Goal: Information Seeking & Learning: Learn about a topic

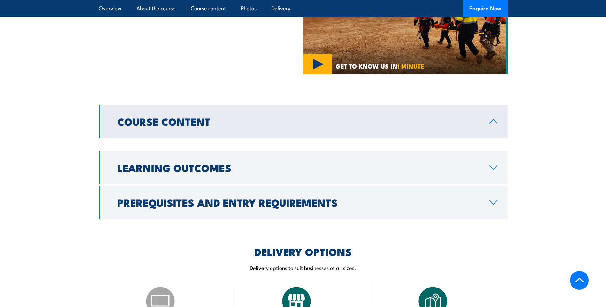
scroll to position [391, 0]
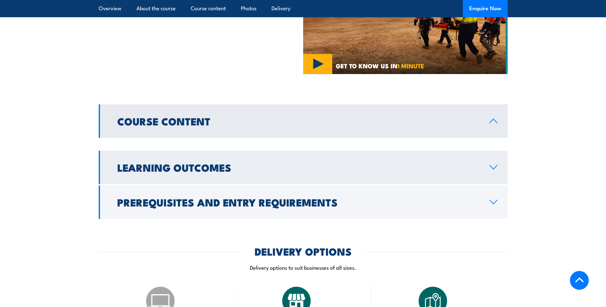
click at [497, 167] on icon at bounding box center [493, 167] width 9 height 5
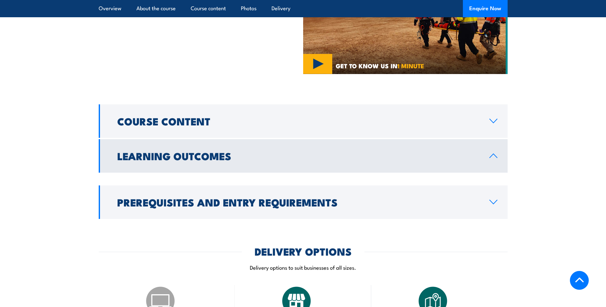
click at [497, 167] on link "Learning Outcomes" at bounding box center [303, 156] width 409 height 34
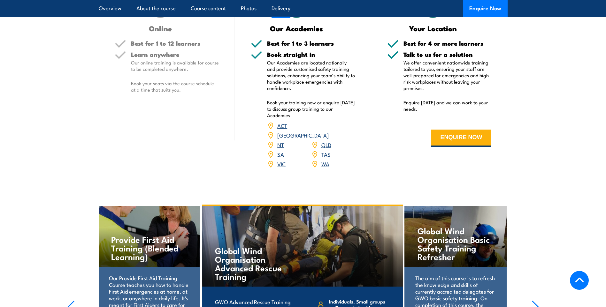
scroll to position [677, 0]
click at [274, 132] on img at bounding box center [270, 135] width 7 height 7
click at [326, 132] on link "[GEOGRAPHIC_DATA]" at bounding box center [302, 136] width 51 height 8
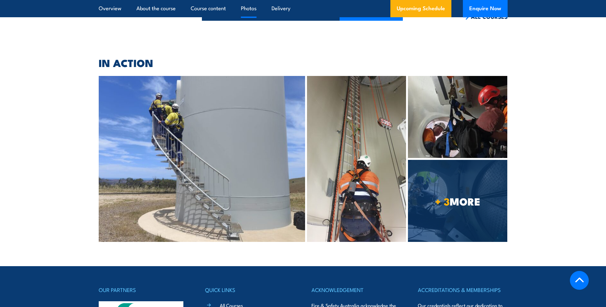
scroll to position [1414, 0]
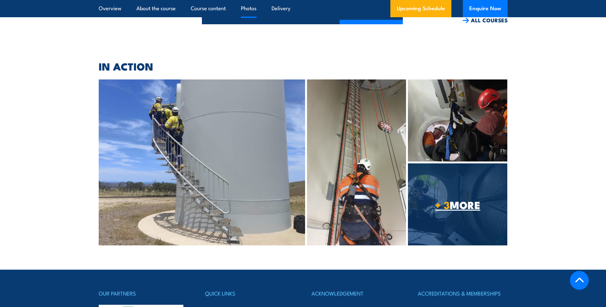
click at [450, 200] on span "+ 3 MORE" at bounding box center [457, 204] width 99 height 9
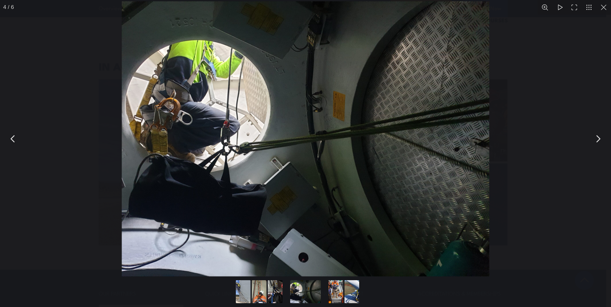
click at [593, 141] on button "You can close this modal content with the ESC key" at bounding box center [598, 139] width 16 height 16
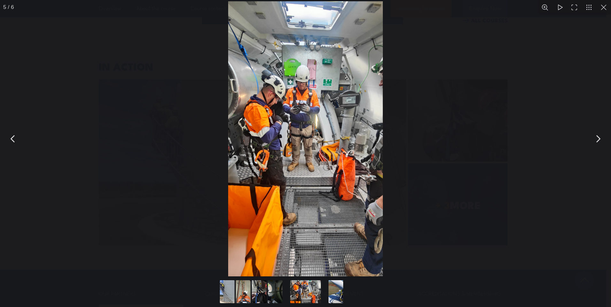
click at [593, 141] on button "You can close this modal content with the ESC key" at bounding box center [598, 139] width 16 height 16
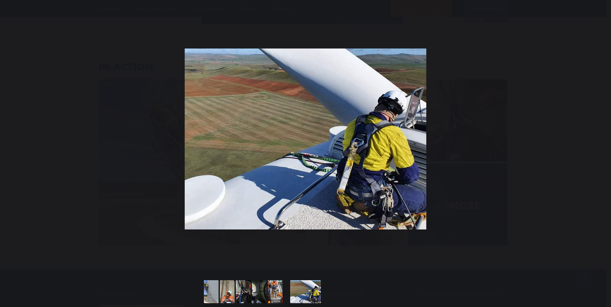
click at [593, 141] on button "You can close this modal content with the ESC key" at bounding box center [598, 139] width 16 height 16
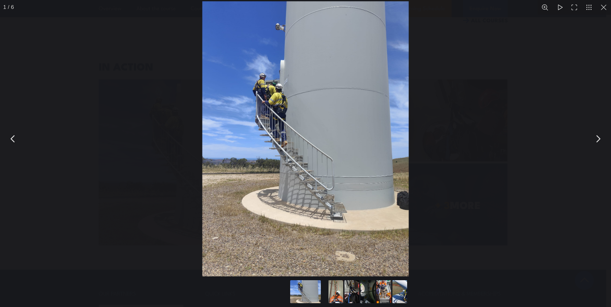
click at [590, 133] on button "You can close this modal content with the ESC key" at bounding box center [598, 139] width 16 height 16
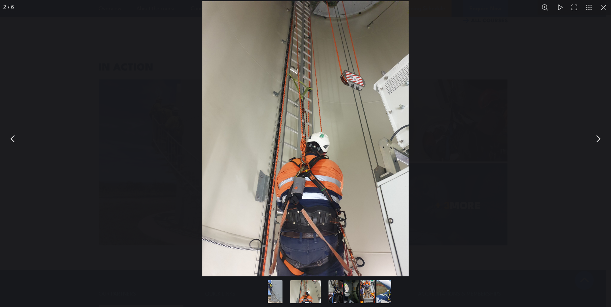
click at [604, 6] on button "You can close this modal content with the ESC key" at bounding box center [603, 7] width 15 height 15
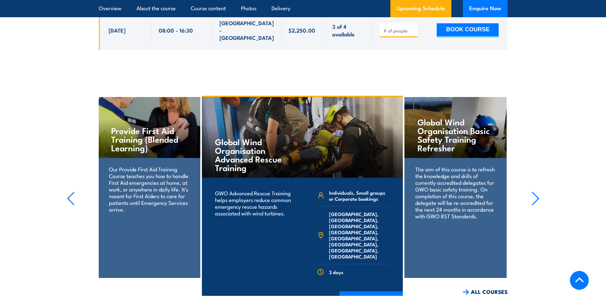
scroll to position [1142, 0]
click at [533, 192] on icon "button" at bounding box center [535, 199] width 8 height 14
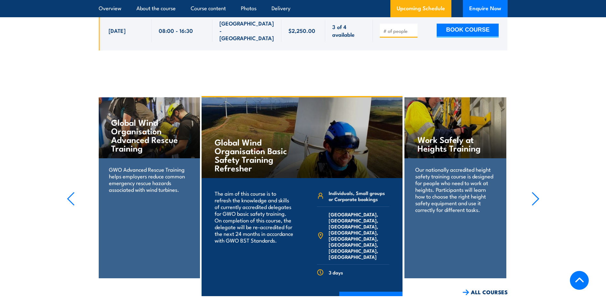
click at [533, 192] on icon "button" at bounding box center [535, 199] width 8 height 14
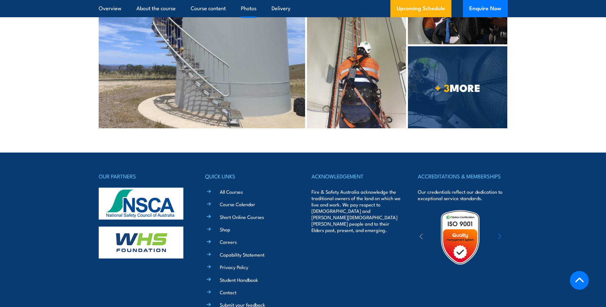
scroll to position [1532, 0]
